Goal: Information Seeking & Learning: Understand process/instructions

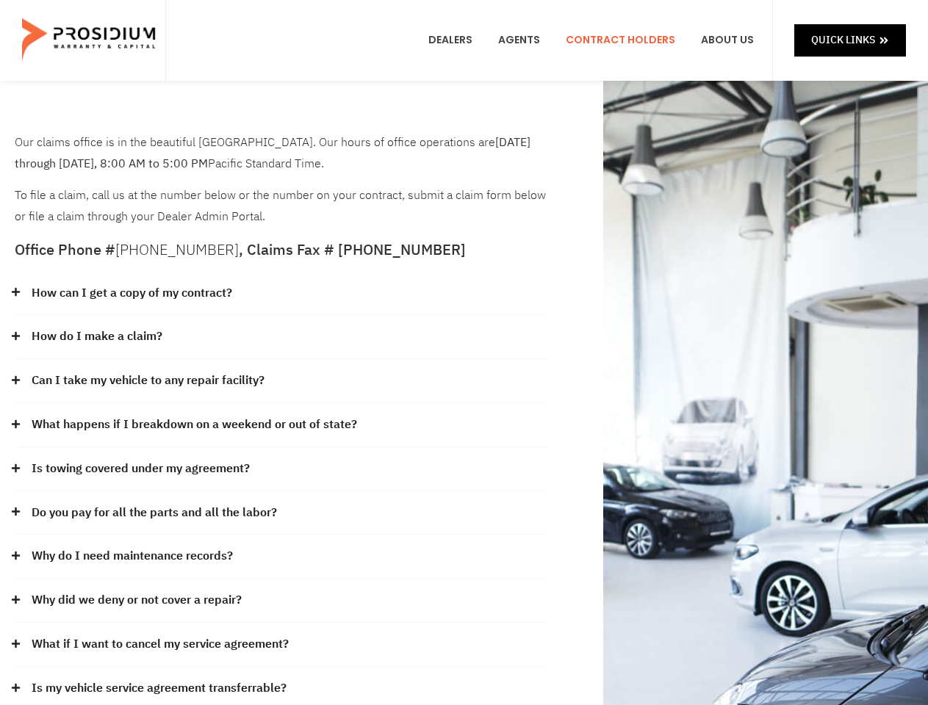
click at [463, 353] on div "How do I make a claim?" at bounding box center [281, 337] width 533 height 44
click at [281, 294] on div "How can I get a copy of my contract?" at bounding box center [281, 294] width 533 height 44
click at [131, 293] on link "How can I get a copy of my contract?" at bounding box center [132, 293] width 201 height 21
click at [281, 337] on div "How do I make a claim?" at bounding box center [281, 337] width 533 height 44
click at [96, 336] on link "How do I make a claim?" at bounding box center [97, 336] width 131 height 21
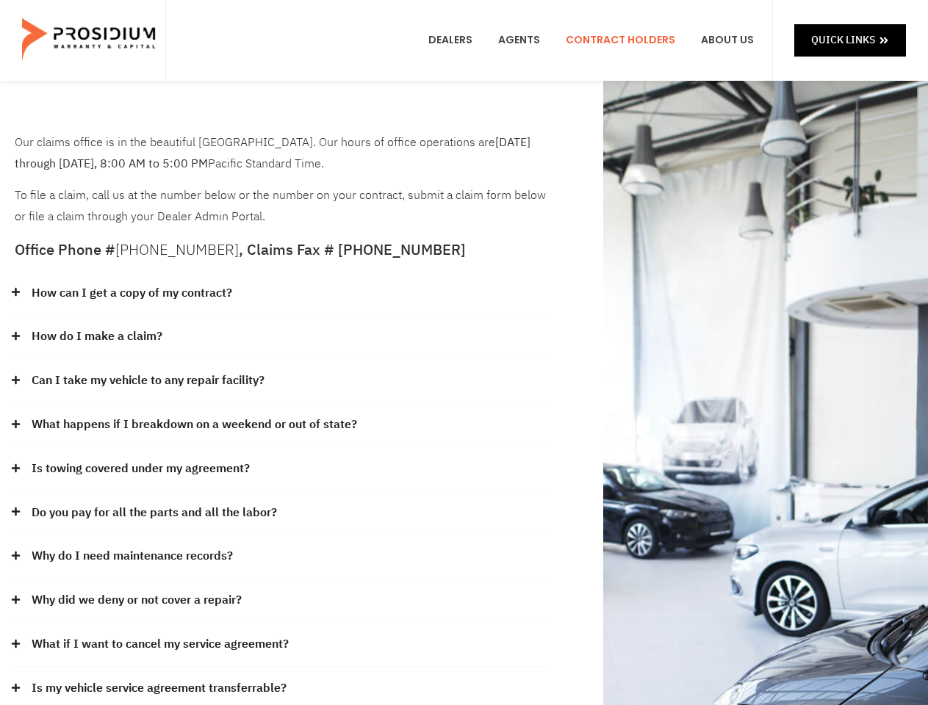
click at [281, 381] on div "Can I take my vehicle to any repair facility?" at bounding box center [281, 381] width 533 height 44
click at [148, 380] on link "Can I take my vehicle to any repair facility?" at bounding box center [148, 380] width 233 height 21
click at [281, 425] on link "What happens if I breakdown on a weekend or out of state?" at bounding box center [194, 424] width 325 height 21
click at [192, 425] on link "What happens if I breakdown on a weekend or out of state?" at bounding box center [194, 424] width 325 height 21
click at [281, 469] on div "Is towing covered under my agreement?" at bounding box center [281, 469] width 533 height 44
